Goal: Task Accomplishment & Management: Use online tool/utility

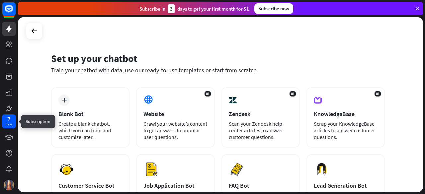
click at [7, 118] on div "7" at bounding box center [8, 119] width 3 height 6
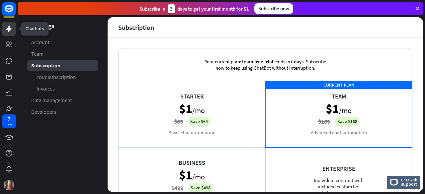
click at [7, 28] on icon at bounding box center [8, 29] width 5 height 7
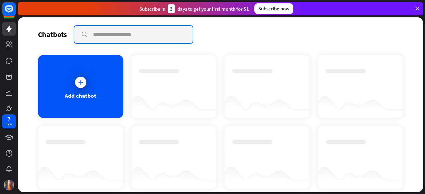
click at [96, 36] on input "text" at bounding box center [133, 34] width 118 height 17
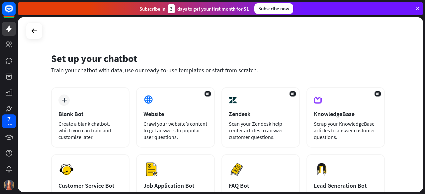
click at [72, 121] on div "Create a blank chatbot, which you can train and customize later." at bounding box center [90, 131] width 64 height 20
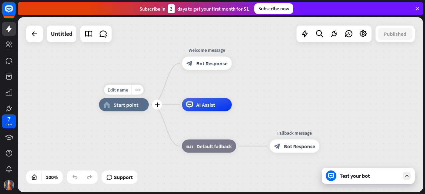
click at [149, 107] on div "Edit name more_horiz plus home_2 Start point" at bounding box center [124, 104] width 50 height 13
